Goal: Navigation & Orientation: Find specific page/section

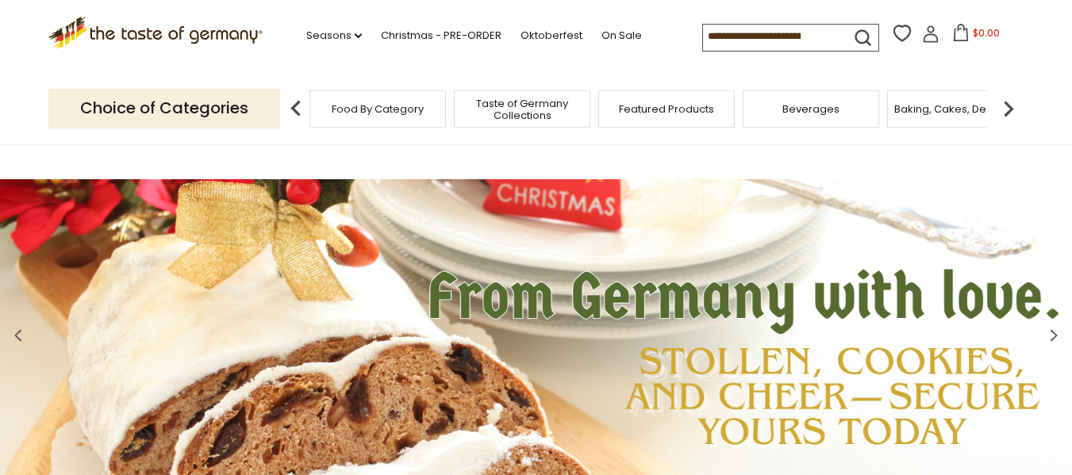
click at [401, 105] on span "Food By Category" at bounding box center [378, 109] width 92 height 12
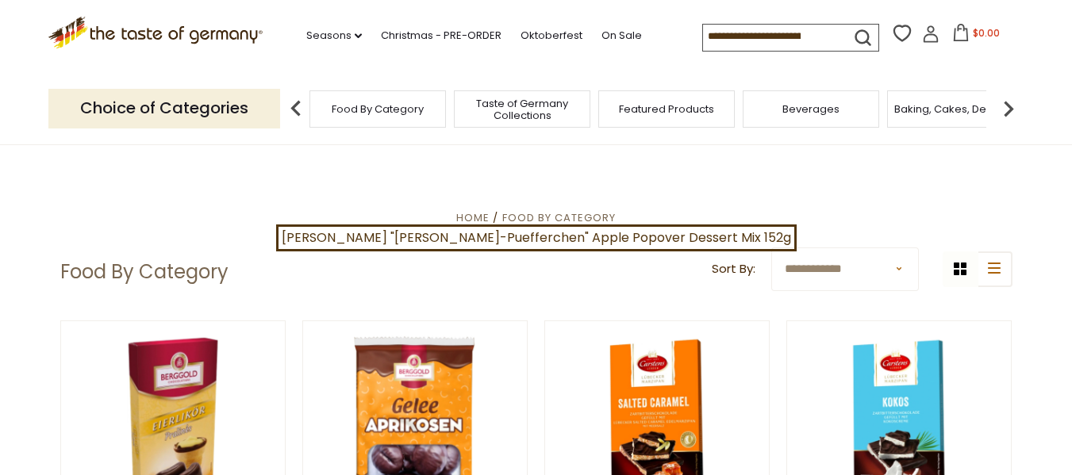
click at [898, 265] on select "**********" at bounding box center [845, 269] width 148 height 44
click at [1009, 116] on img at bounding box center [1008, 109] width 32 height 32
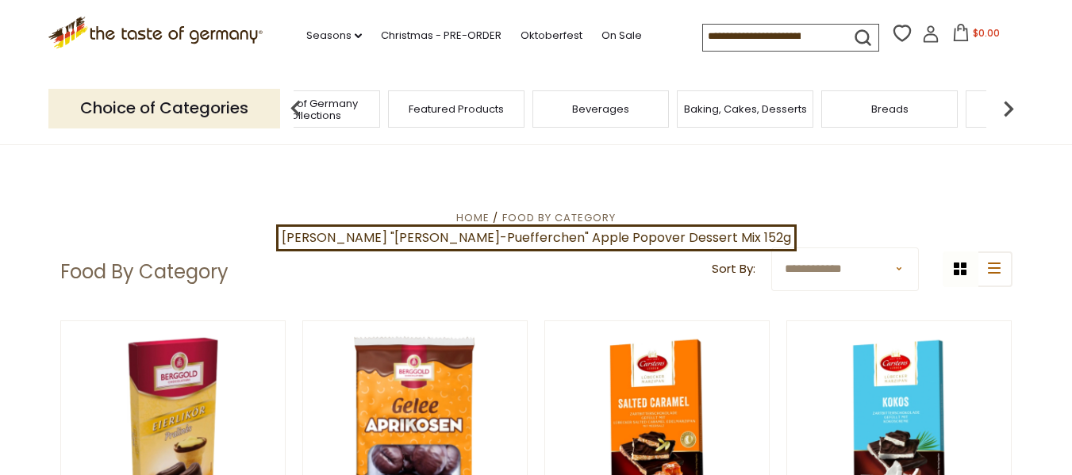
click at [1009, 116] on img at bounding box center [1008, 109] width 32 height 32
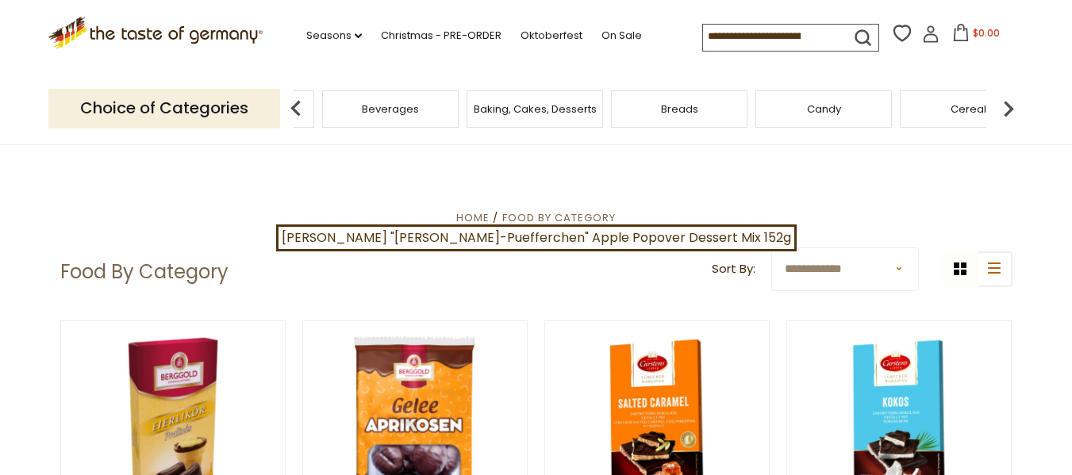
click at [1009, 116] on img at bounding box center [1008, 109] width 32 height 32
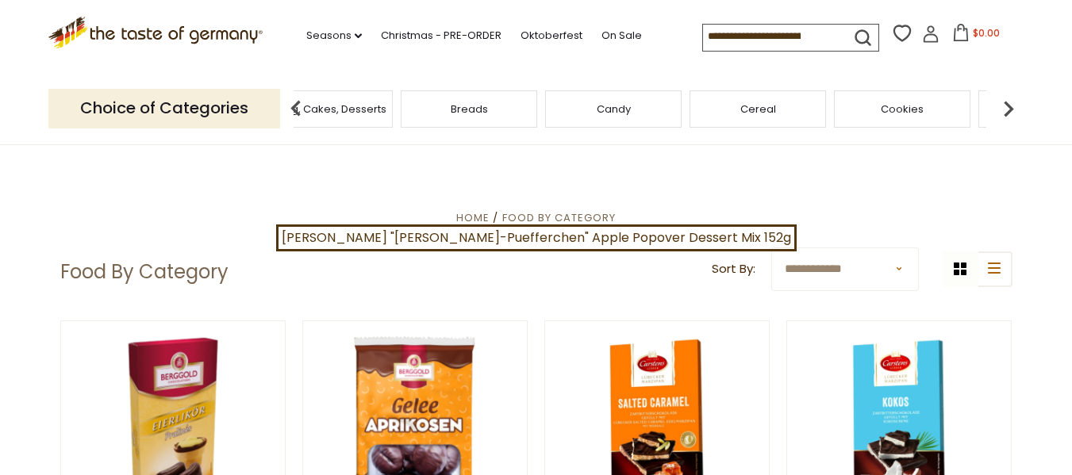
click at [1009, 116] on img at bounding box center [1008, 109] width 32 height 32
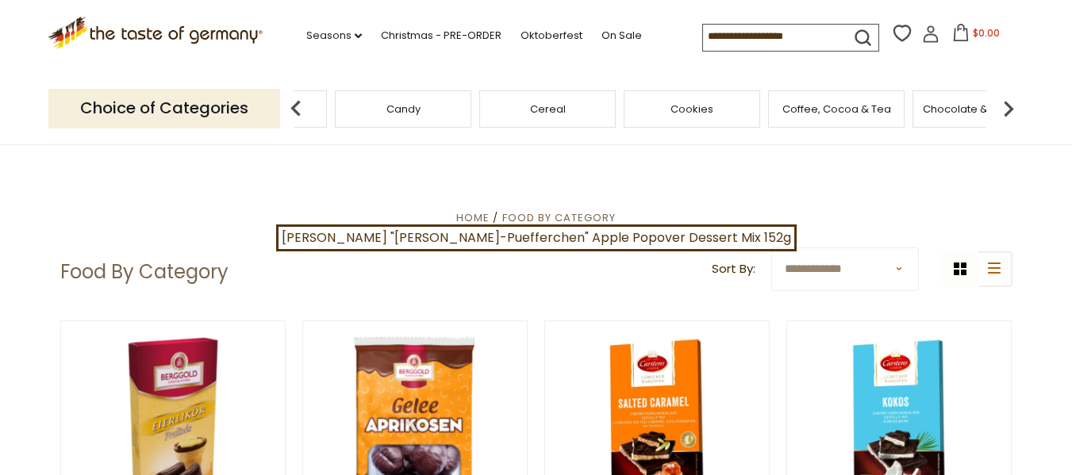
click at [1009, 116] on img at bounding box center [1008, 109] width 32 height 32
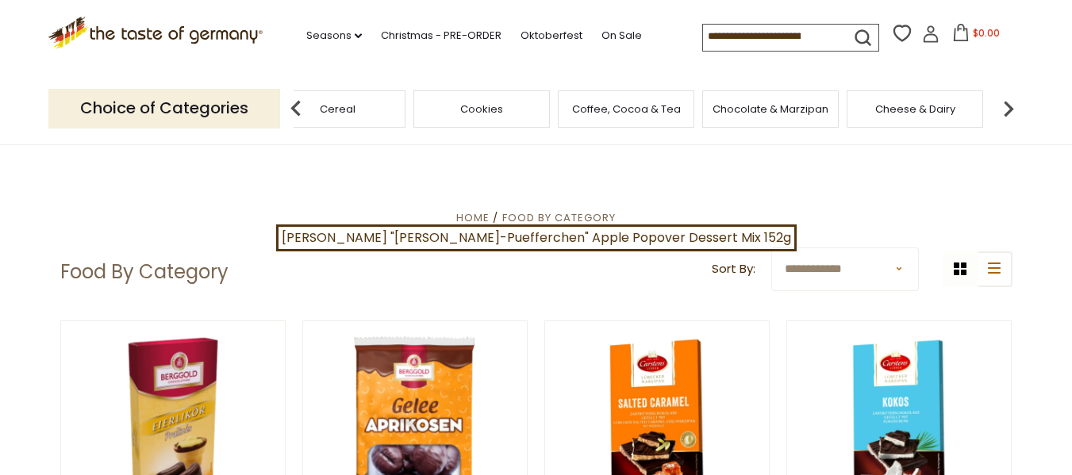
click at [1009, 116] on img at bounding box center [1008, 109] width 32 height 32
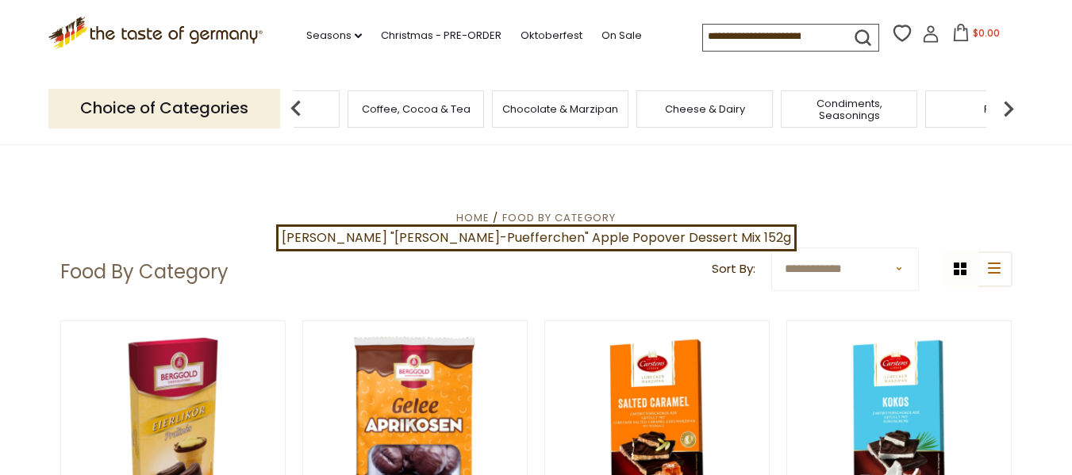
click at [1009, 116] on img at bounding box center [1008, 109] width 32 height 32
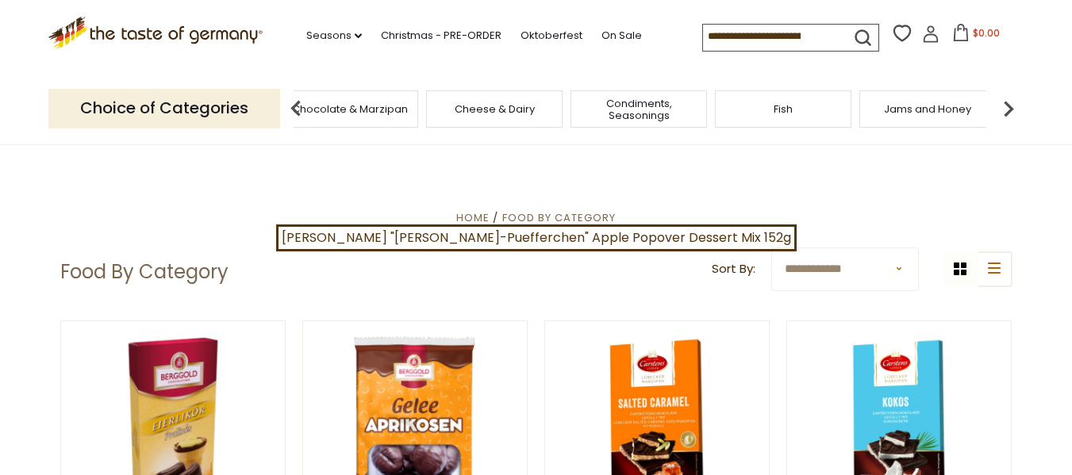
click at [1009, 116] on img at bounding box center [1008, 109] width 32 height 32
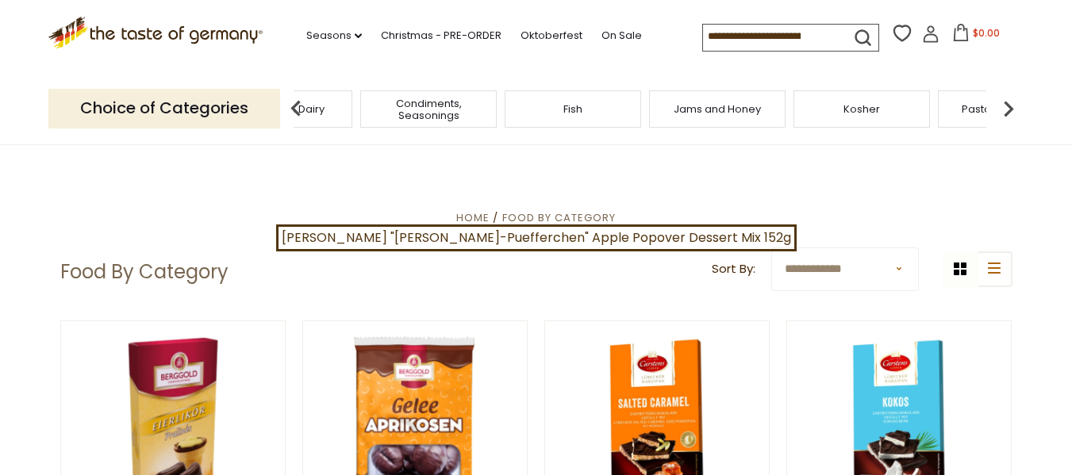
click at [1009, 116] on img at bounding box center [1008, 109] width 32 height 32
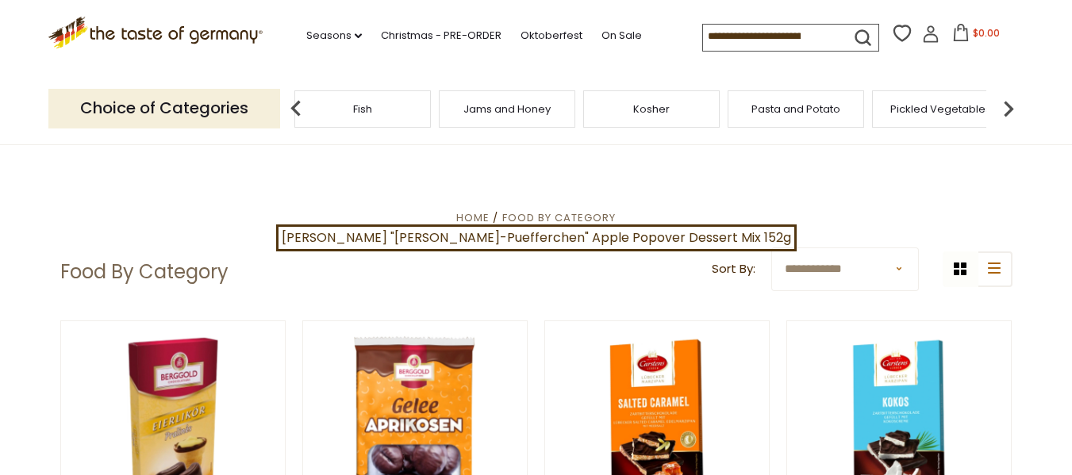
click at [1009, 116] on img at bounding box center [1008, 109] width 32 height 32
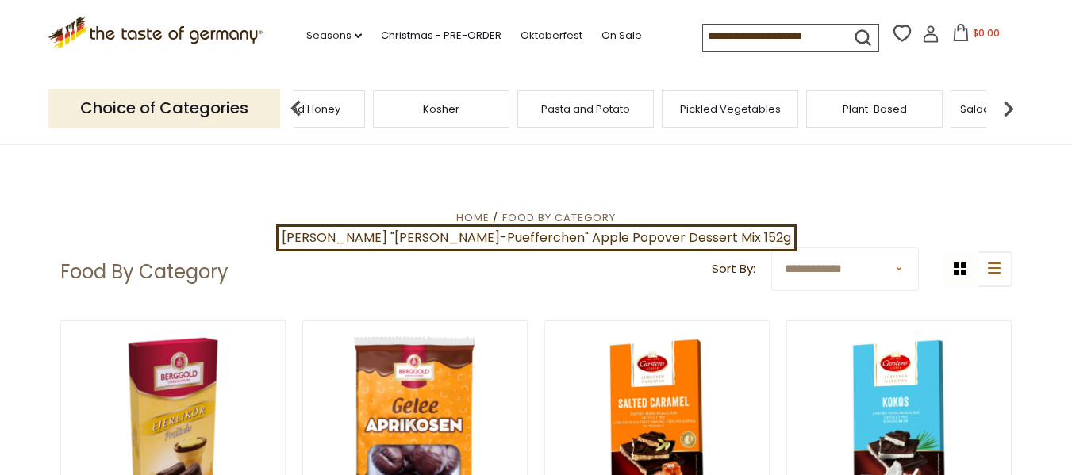
click at [1009, 116] on img at bounding box center [1008, 109] width 32 height 32
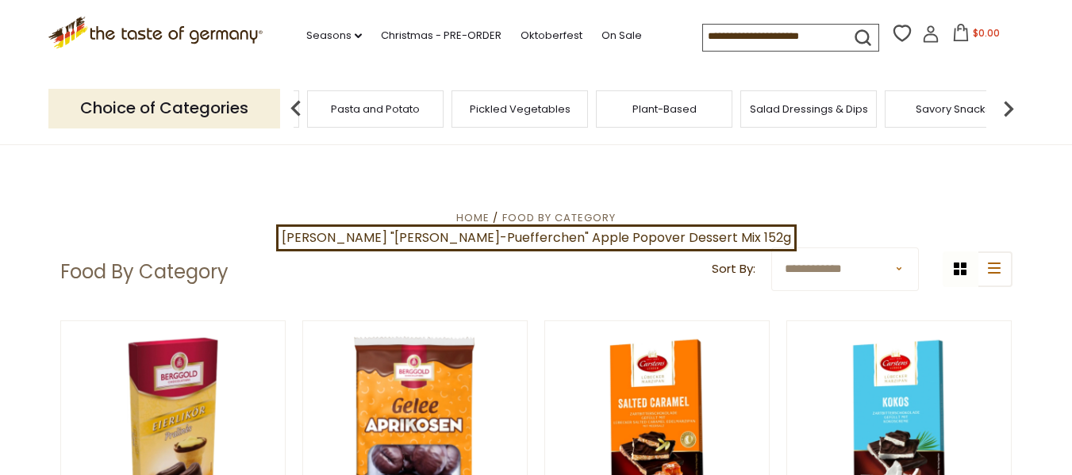
click at [1009, 116] on img at bounding box center [1008, 109] width 32 height 32
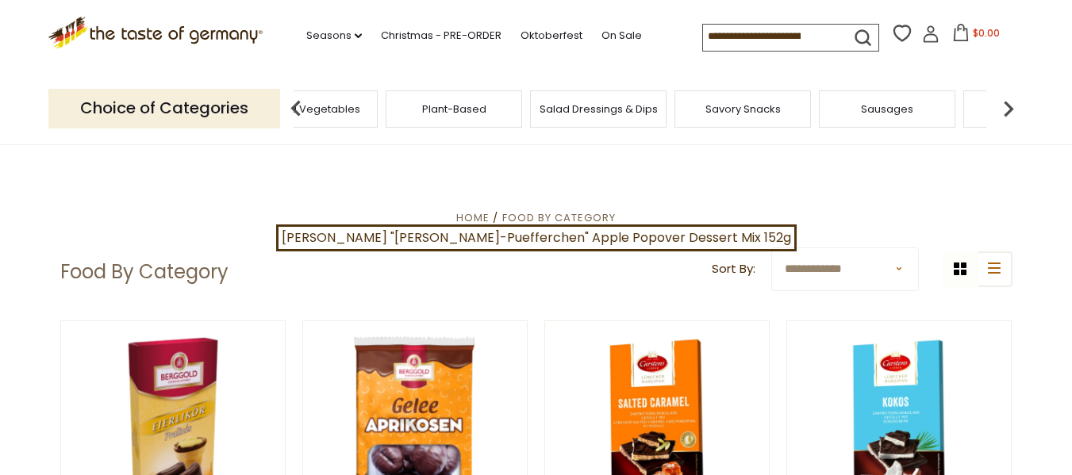
click at [1009, 116] on img at bounding box center [1008, 109] width 32 height 32
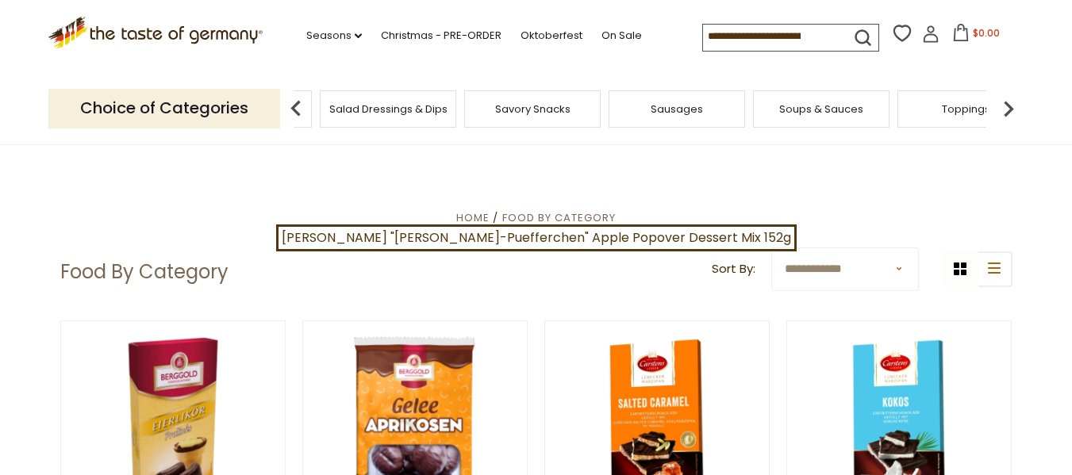
click at [1009, 116] on img at bounding box center [1008, 109] width 32 height 32
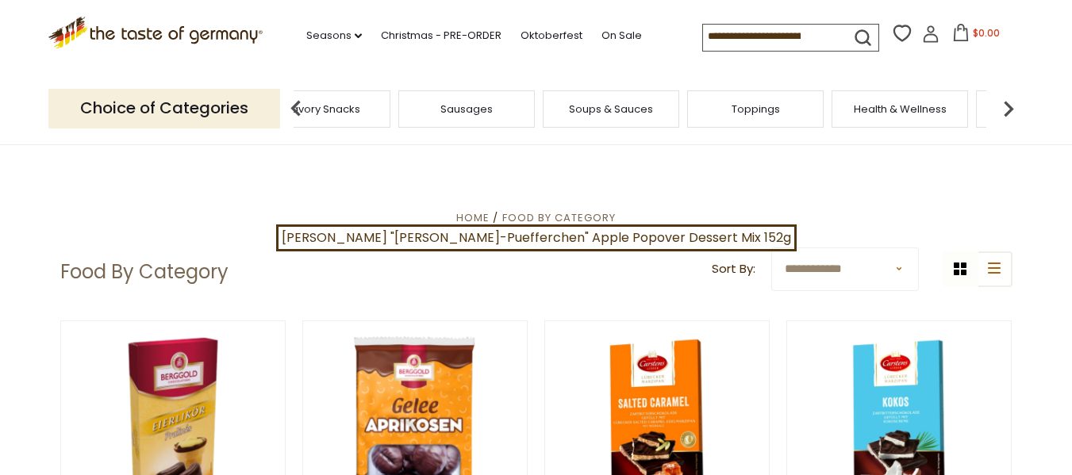
click at [472, 125] on div "Sausages" at bounding box center [466, 108] width 136 height 37
click at [468, 104] on span "Sausages" at bounding box center [478, 109] width 52 height 12
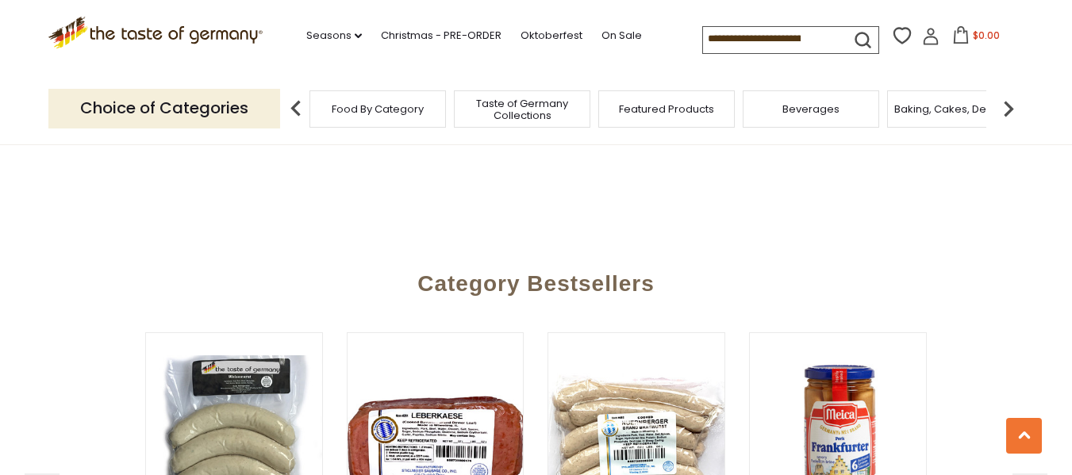
scroll to position [4262, 0]
